Goal: Task Accomplishment & Management: Use online tool/utility

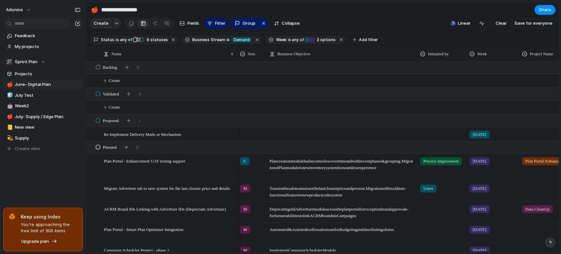
click at [63, 180] on div "Feedback My projects 🛠️ Sprint Plan Projects 🍎 June- Digital Plan 🧊 July Test 🤖…" at bounding box center [43, 103] width 86 height 207
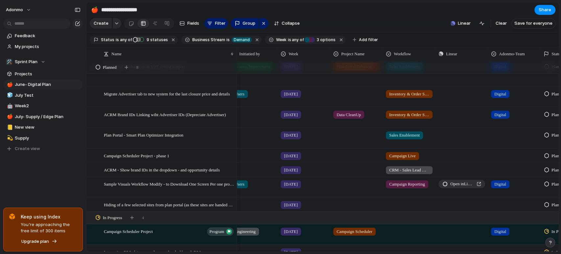
scroll to position [0, 223]
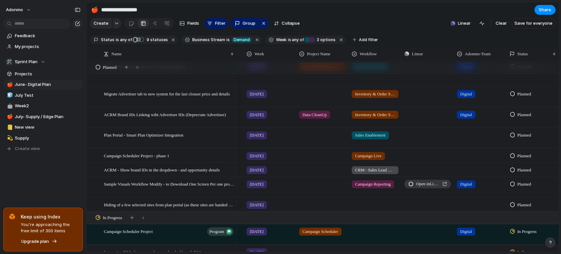
click at [422, 187] on span "Open in Linear" at bounding box center [428, 184] width 24 height 7
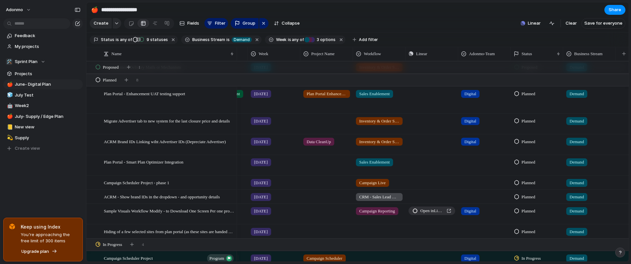
scroll to position [0, 219]
drag, startPoint x: 448, startPoint y: 5, endPoint x: 479, endPoint y: 12, distance: 31.3
click at [479, 12] on section "**********" at bounding box center [357, 9] width 543 height 15
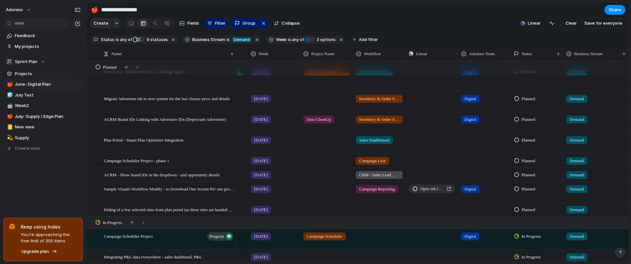
scroll to position [86, 0]
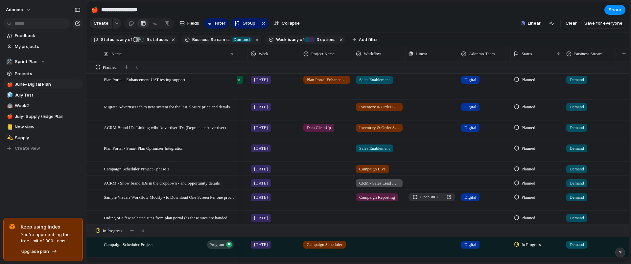
click at [254, 83] on span "[DATE]" at bounding box center [261, 80] width 14 height 7
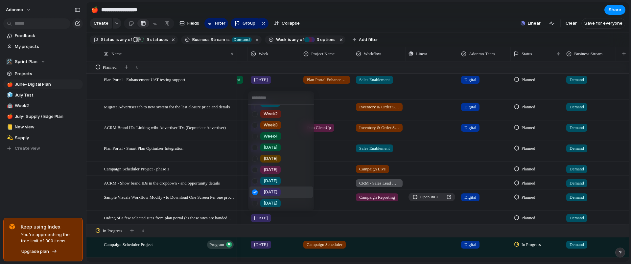
click at [254, 194] on div at bounding box center [255, 193] width 12 height 12
click at [254, 199] on div at bounding box center [255, 204] width 12 height 12
click at [77, 159] on div "Week1 Week2 Week3 Week4 [DATE] [DATE] [DATE] [DATE] [DATE] [DATE]" at bounding box center [315, 132] width 631 height 264
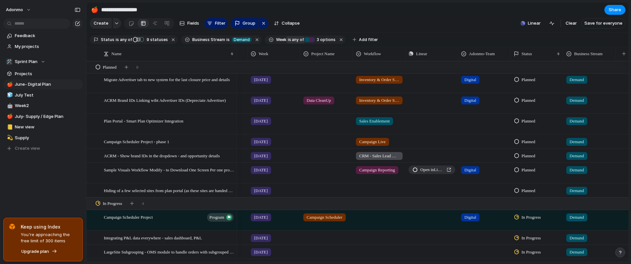
click at [287, 41] on button "is any of" at bounding box center [296, 39] width 19 height 7
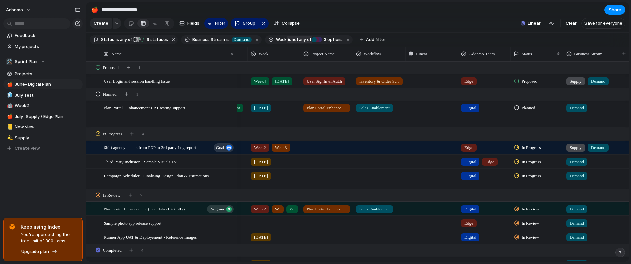
click at [291, 43] on span "not" at bounding box center [294, 40] width 7 height 6
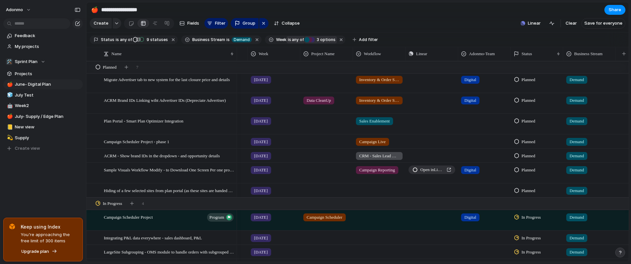
click at [325, 43] on span "3 options" at bounding box center [325, 40] width 21 height 6
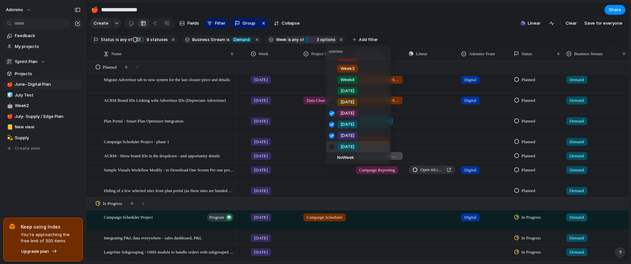
click at [348, 145] on span "[DATE]" at bounding box center [348, 147] width 14 height 7
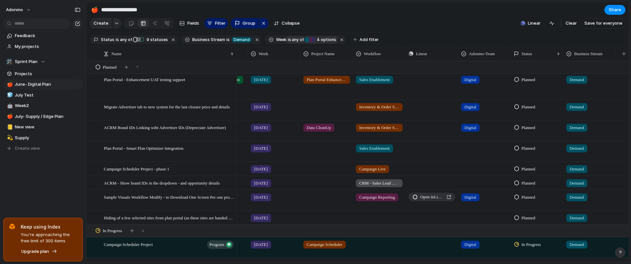
click at [398, 20] on section "Create Fields Filter Group Zoom Collapse Linear Clear Save for everyone" at bounding box center [357, 25] width 543 height 16
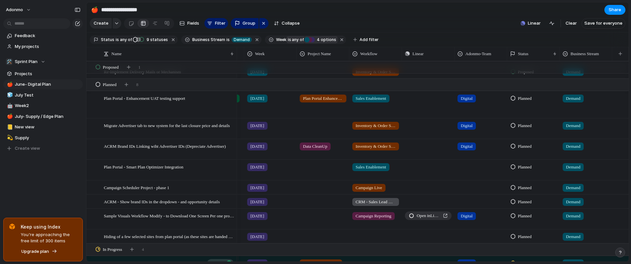
click at [274, 149] on div "[DATE]" at bounding box center [271, 145] width 52 height 11
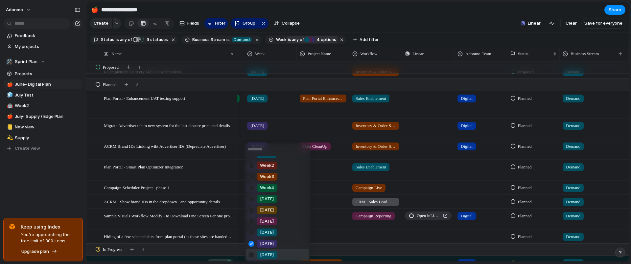
click at [267, 250] on li "[DATE]" at bounding box center [277, 255] width 63 height 11
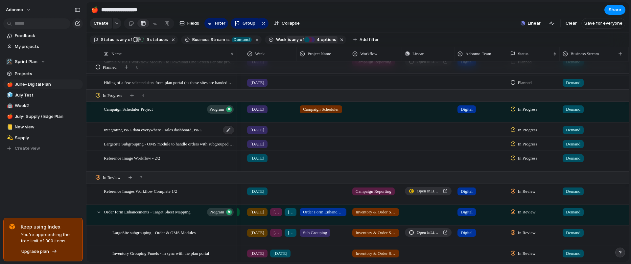
scroll to position [217, 0]
click at [257, 133] on span "[DATE]" at bounding box center [258, 130] width 14 height 7
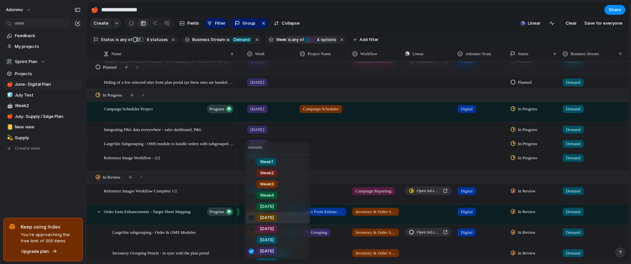
scroll to position [9, 0]
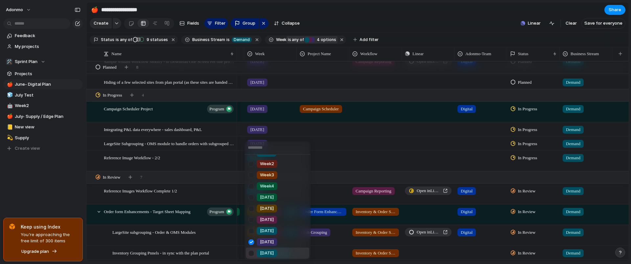
click at [260, 253] on span "[DATE]" at bounding box center [267, 253] width 14 height 7
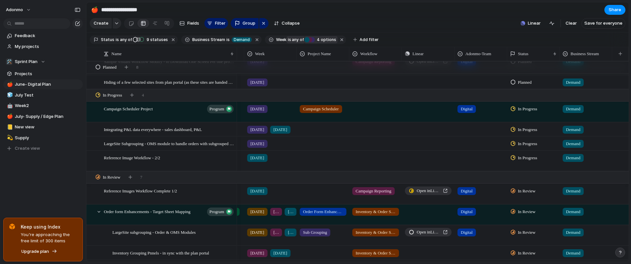
click at [258, 129] on div "[DATE] [DATE]" at bounding box center [271, 128] width 52 height 11
click at [260, 131] on span "[DATE]" at bounding box center [258, 130] width 14 height 7
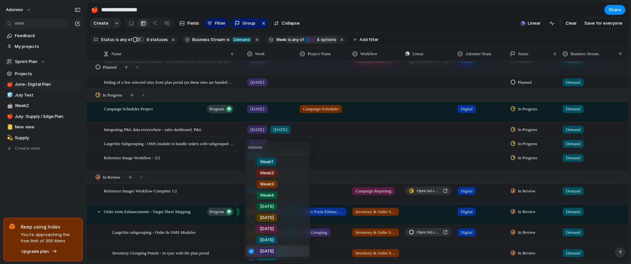
click at [278, 252] on li "[DATE]" at bounding box center [277, 251] width 63 height 11
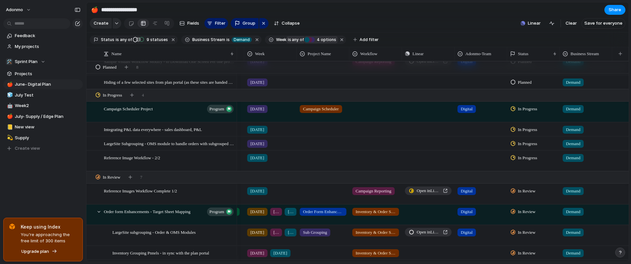
scroll to position [231, 0]
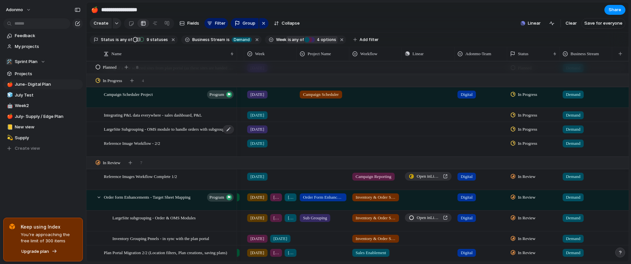
click at [195, 133] on span "LargeSite Subgrouping - OMS module to handle orders with subgrouped sites" at bounding box center [169, 129] width 131 height 8
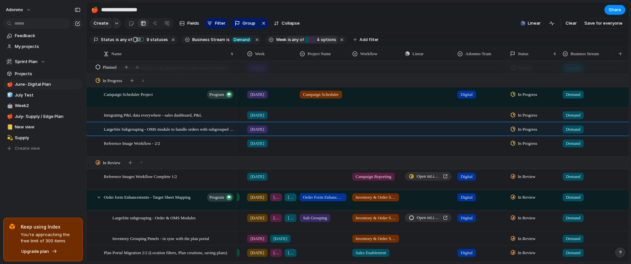
click at [77, 193] on div "Feedback My projects 🛠️ Sprint Plan Projects 🍎 June- Digital Plan 🧊 July Test 🤖…" at bounding box center [43, 103] width 86 height 207
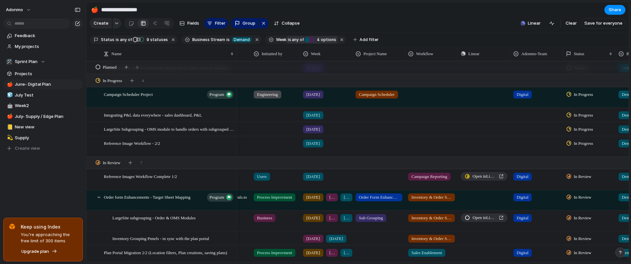
scroll to position [0, 166]
click at [479, 132] on button "Push" at bounding box center [488, 129] width 22 height 9
click at [489, 160] on li "Issue" at bounding box center [490, 160] width 37 height 11
click at [486, 131] on span "Open in Linear" at bounding box center [485, 129] width 24 height 7
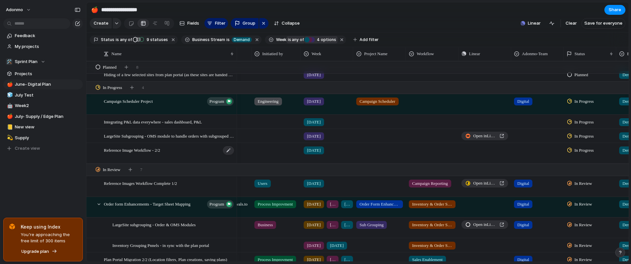
scroll to position [224, 0]
click at [148, 154] on span "Reference Image Workflow - 2/2" at bounding box center [132, 151] width 56 height 8
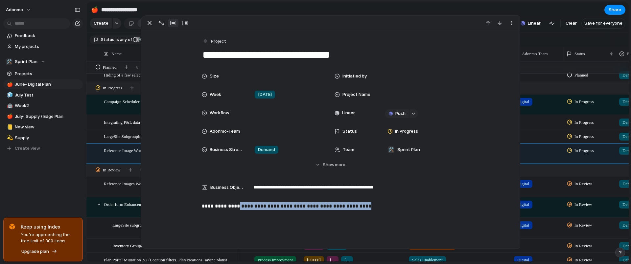
drag, startPoint x: 232, startPoint y: 208, endPoint x: 381, endPoint y: 206, distance: 148.3
click at [381, 206] on p "**********" at bounding box center [331, 207] width 258 height 8
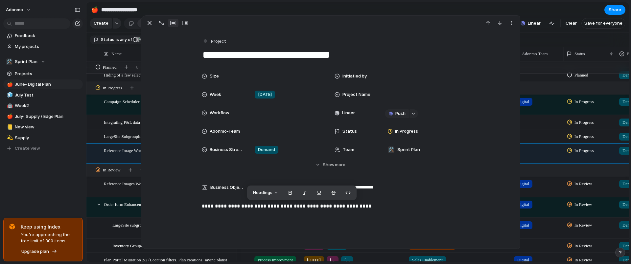
click at [206, 211] on div "**********" at bounding box center [330, 224] width 363 height 42
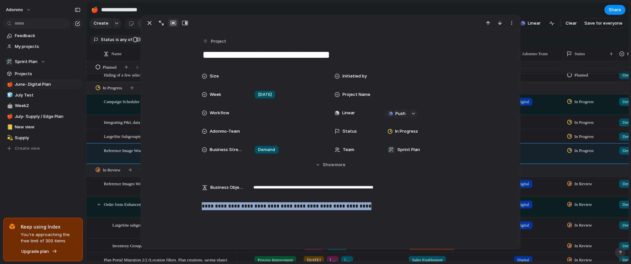
drag, startPoint x: 199, startPoint y: 209, endPoint x: 391, endPoint y: 206, distance: 192.0
click at [391, 206] on p "**********" at bounding box center [331, 207] width 258 height 8
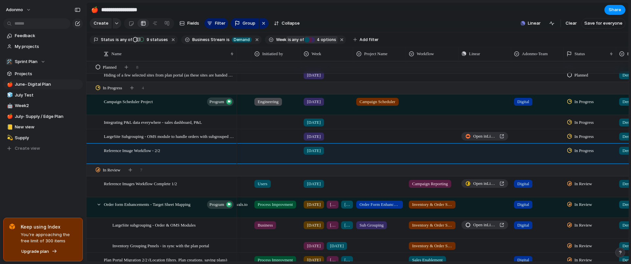
click at [58, 194] on div "Feedback My projects 🛠️ Sprint Plan Projects 🍎 June- Digital Plan 🧊 July Test 🤖…" at bounding box center [43, 103] width 86 height 207
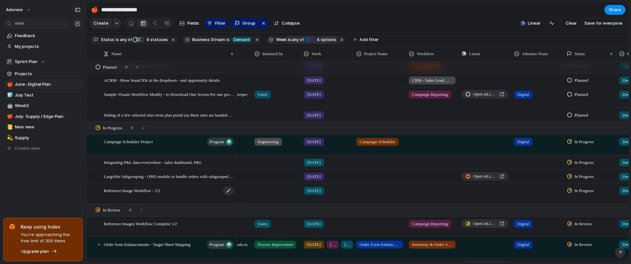
scroll to position [184, 0]
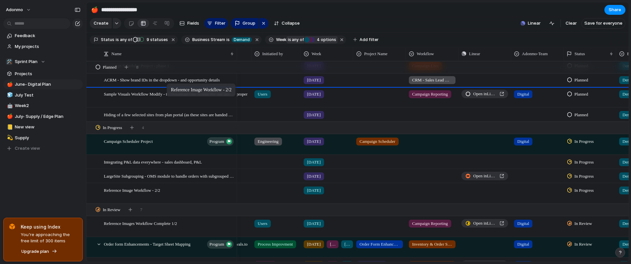
drag, startPoint x: 152, startPoint y: 192, endPoint x: 170, endPoint y: 85, distance: 108.8
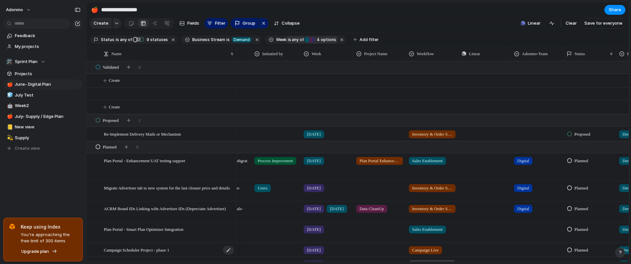
scroll to position [38, 0]
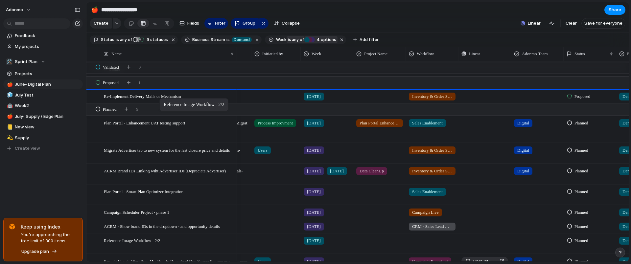
drag, startPoint x: 146, startPoint y: 248, endPoint x: 163, endPoint y: 100, distance: 149.3
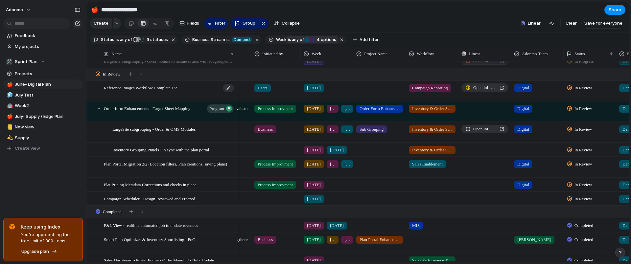
scroll to position [327, 0]
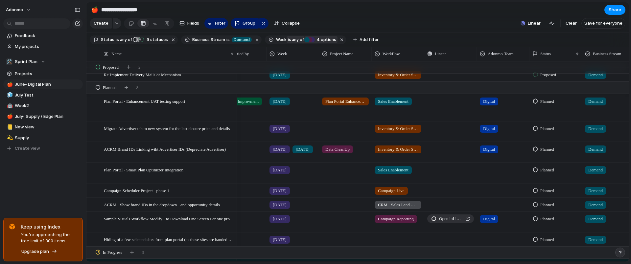
click at [283, 132] on span "[DATE]" at bounding box center [280, 129] width 14 height 7
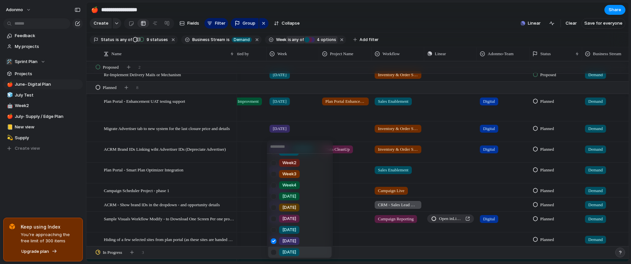
click at [290, 250] on span "[DATE]" at bounding box center [289, 252] width 14 height 7
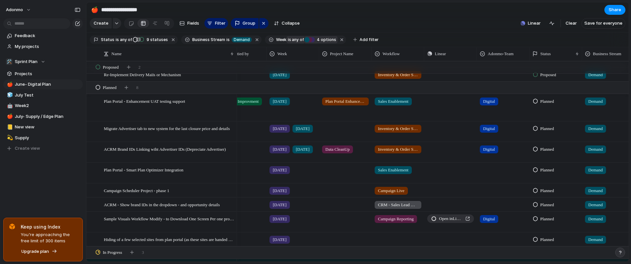
click at [296, 132] on span "[DATE]" at bounding box center [303, 129] width 14 height 7
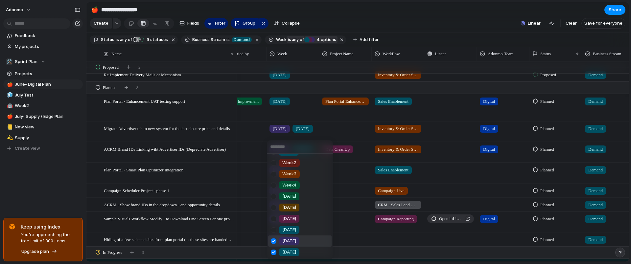
click at [299, 236] on li "[DATE]" at bounding box center [299, 241] width 63 height 11
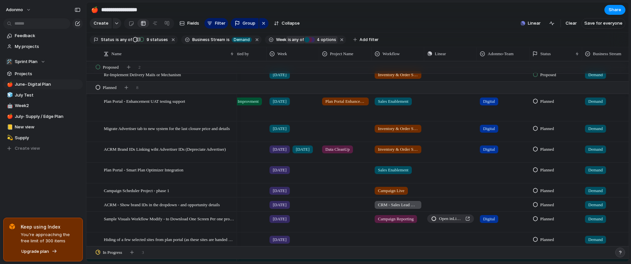
click at [63, 181] on div "Feedback My projects 🛠️ Sprint Plan Projects 🍎 June- Digital Plan 🧊 July Test 🤖…" at bounding box center [43, 103] width 86 height 207
click at [279, 132] on span "[DATE]" at bounding box center [280, 129] width 14 height 7
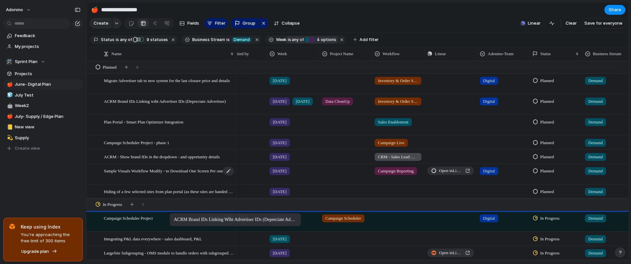
drag, startPoint x: 184, startPoint y: 109, endPoint x: 197, endPoint y: 182, distance: 74.1
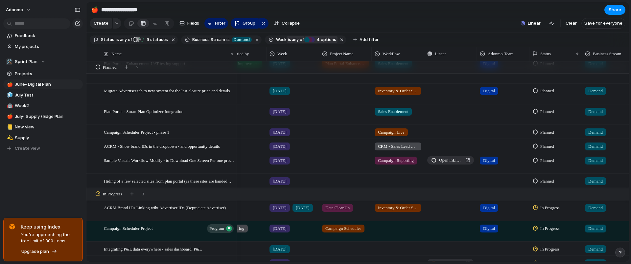
click at [297, 114] on div "[DATE]" at bounding box center [293, 110] width 52 height 11
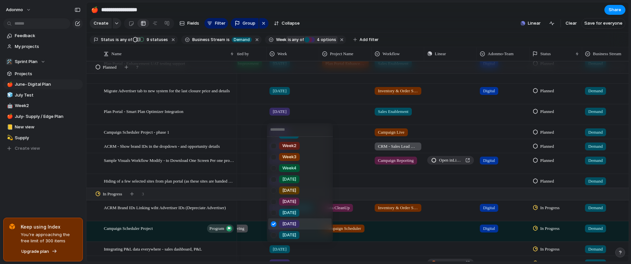
click at [297, 232] on div "[DATE]" at bounding box center [289, 235] width 20 height 8
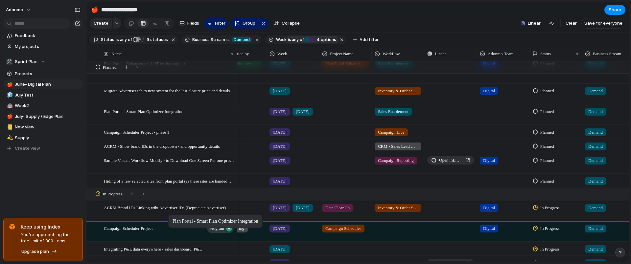
drag, startPoint x: 178, startPoint y: 117, endPoint x: 172, endPoint y: 216, distance: 99.5
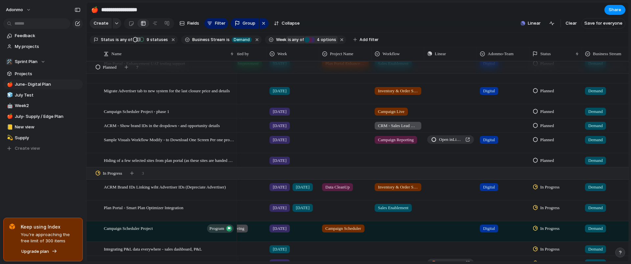
click at [291, 116] on div "[DATE]" at bounding box center [293, 110] width 52 height 11
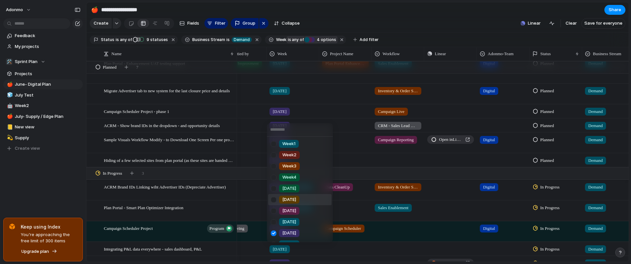
scroll to position [9, 0]
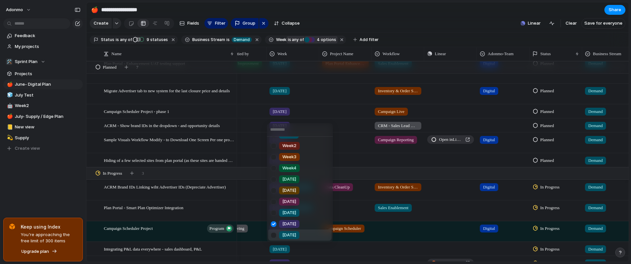
click at [288, 232] on span "[DATE]" at bounding box center [289, 235] width 14 height 7
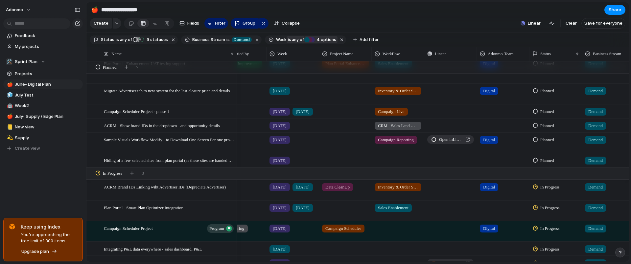
click at [278, 115] on span "[DATE]" at bounding box center [280, 112] width 14 height 7
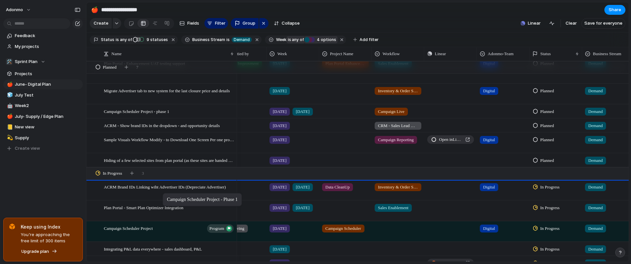
drag, startPoint x: 161, startPoint y: 116, endPoint x: 166, endPoint y: 195, distance: 79.0
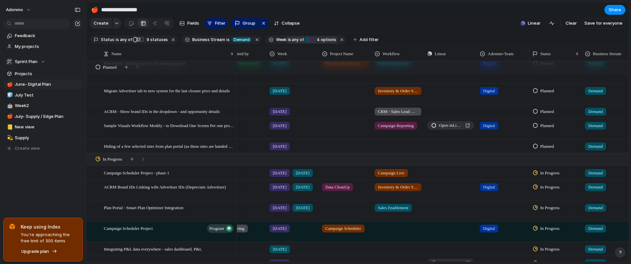
click at [177, 123] on div "Sample Visuals Workflow Modify - to Download One Screen Per one property" at bounding box center [161, 128] width 150 height 21
click at [183, 115] on span "ACRM - Show brand IDs in the dropdown - and opportunity details" at bounding box center [162, 112] width 116 height 8
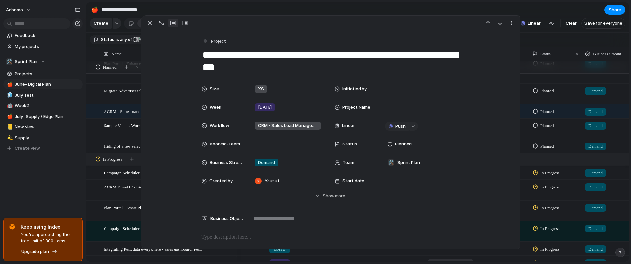
scroll to position [74, 0]
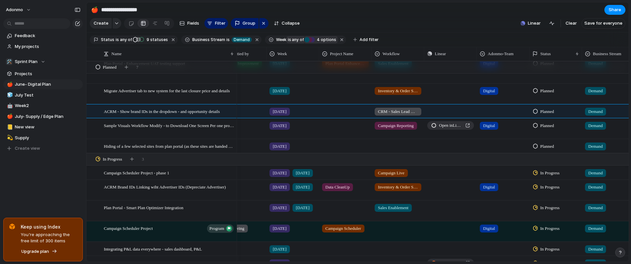
click at [68, 181] on div "Feedback My projects 🛠️ Sprint Plan Projects 🍎 June- Digital Plan 🧊 July Test 🤖…" at bounding box center [43, 103] width 86 height 207
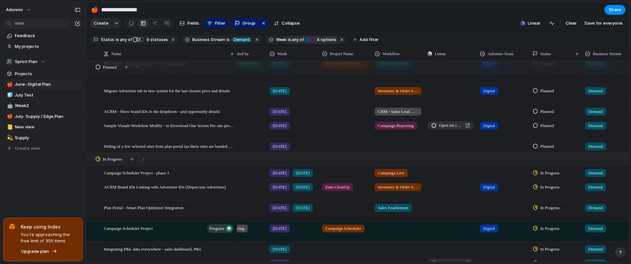
click at [80, 182] on div "Feedback My projects 🛠️ Sprint Plan Projects 🍎 June- Digital Plan 🧊 July Test 🤖…" at bounding box center [43, 103] width 86 height 207
click at [276, 115] on span "[DATE]" at bounding box center [280, 112] width 14 height 7
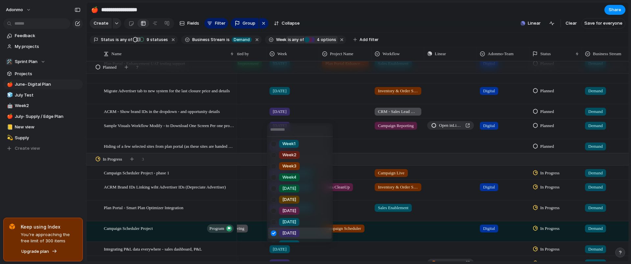
scroll to position [9, 0]
click at [281, 235] on div "[DATE]" at bounding box center [289, 235] width 20 height 8
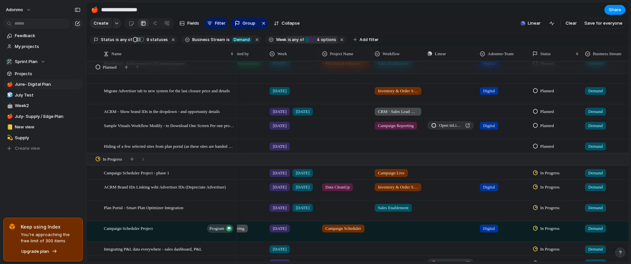
click at [276, 115] on span "[DATE]" at bounding box center [280, 112] width 14 height 7
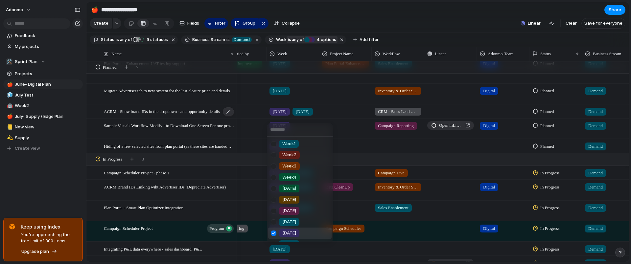
click at [291, 231] on span "[DATE]" at bounding box center [289, 233] width 14 height 7
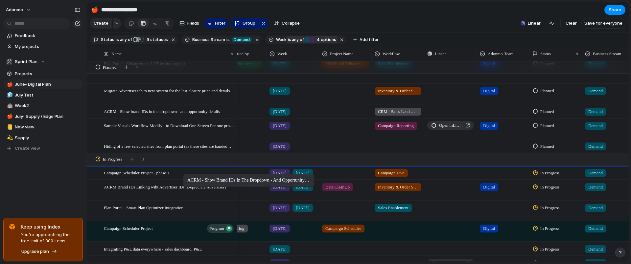
drag, startPoint x: 186, startPoint y: 118, endPoint x: 186, endPoint y: 175, distance: 57.2
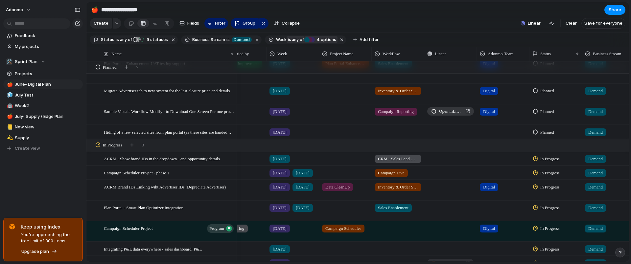
click at [453, 114] on span "Open in Linear" at bounding box center [451, 111] width 24 height 7
click at [181, 136] on span "Hiding of a few selected sites from plan portal (as these sites are handed over…" at bounding box center [169, 132] width 131 height 8
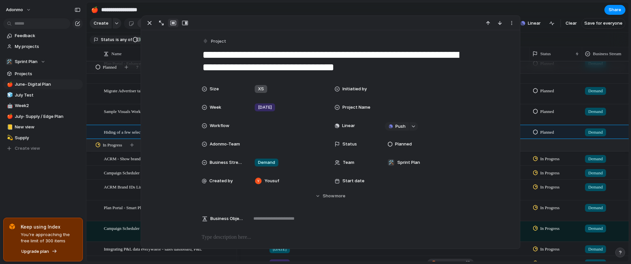
click at [209, 54] on textarea "**********" at bounding box center [331, 61] width 258 height 27
type textarea "**********"
click at [66, 187] on div "Feedback My projects 🛠️ Sprint Plan Projects 🍎 June- Digital Plan 🧊 July Test 🤖…" at bounding box center [43, 103] width 86 height 207
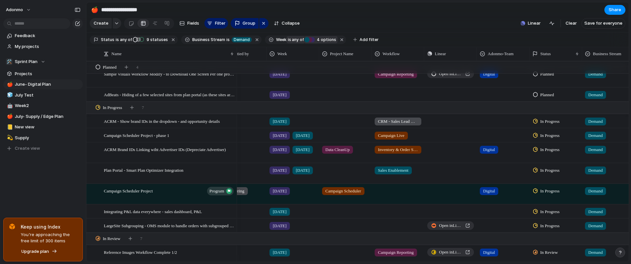
scroll to position [153, 0]
